Goal: Task Accomplishment & Management: Manage account settings

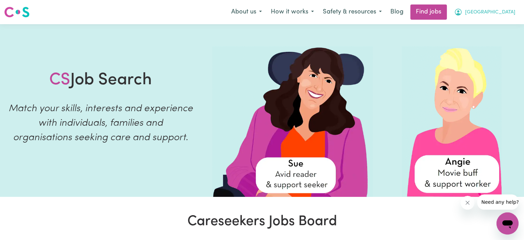
click at [489, 9] on span "[GEOGRAPHIC_DATA]" at bounding box center [490, 13] width 50 height 8
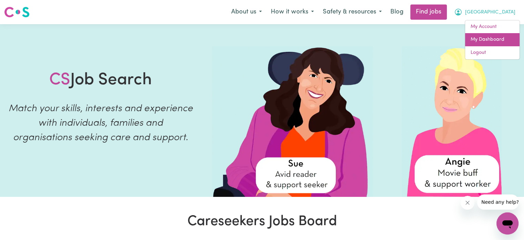
click at [481, 43] on link "My Dashboard" at bounding box center [492, 39] width 54 height 13
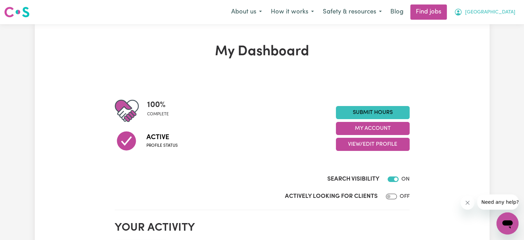
click at [496, 12] on span "[GEOGRAPHIC_DATA]" at bounding box center [490, 13] width 50 height 8
click at [486, 23] on link "My Account" at bounding box center [492, 26] width 54 height 13
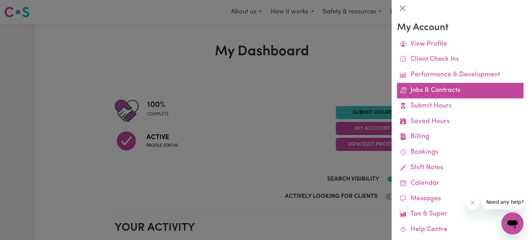
click at [463, 87] on link "Jobs & Contracts" at bounding box center [460, 91] width 127 height 16
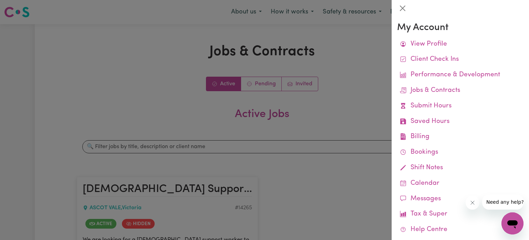
click at [362, 120] on div at bounding box center [264, 120] width 529 height 240
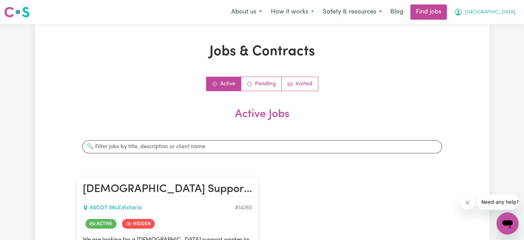
click at [491, 16] on button "[GEOGRAPHIC_DATA]" at bounding box center [485, 12] width 70 height 14
click at [486, 27] on link "My Account" at bounding box center [492, 26] width 54 height 13
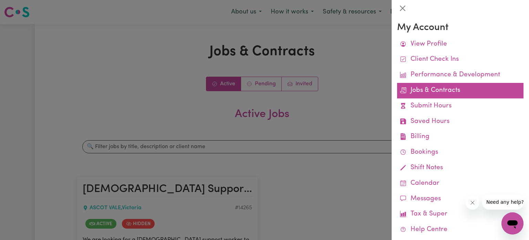
click at [415, 92] on link "Jobs & Contracts" at bounding box center [460, 91] width 127 height 16
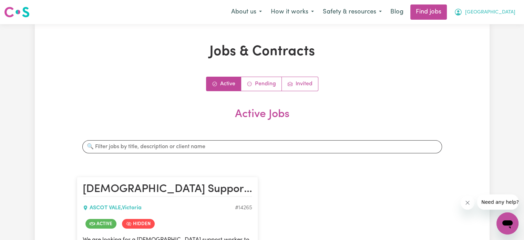
click at [496, 13] on span "[GEOGRAPHIC_DATA]" at bounding box center [490, 13] width 50 height 8
click at [479, 27] on link "My Account" at bounding box center [492, 26] width 54 height 13
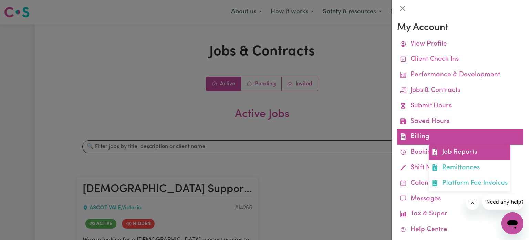
click at [448, 152] on link "Job Reports" at bounding box center [470, 152] width 82 height 16
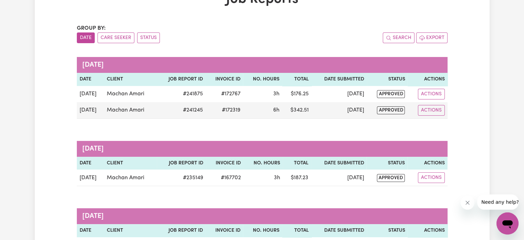
scroll to position [65, 0]
